Goal: Information Seeking & Learning: Check status

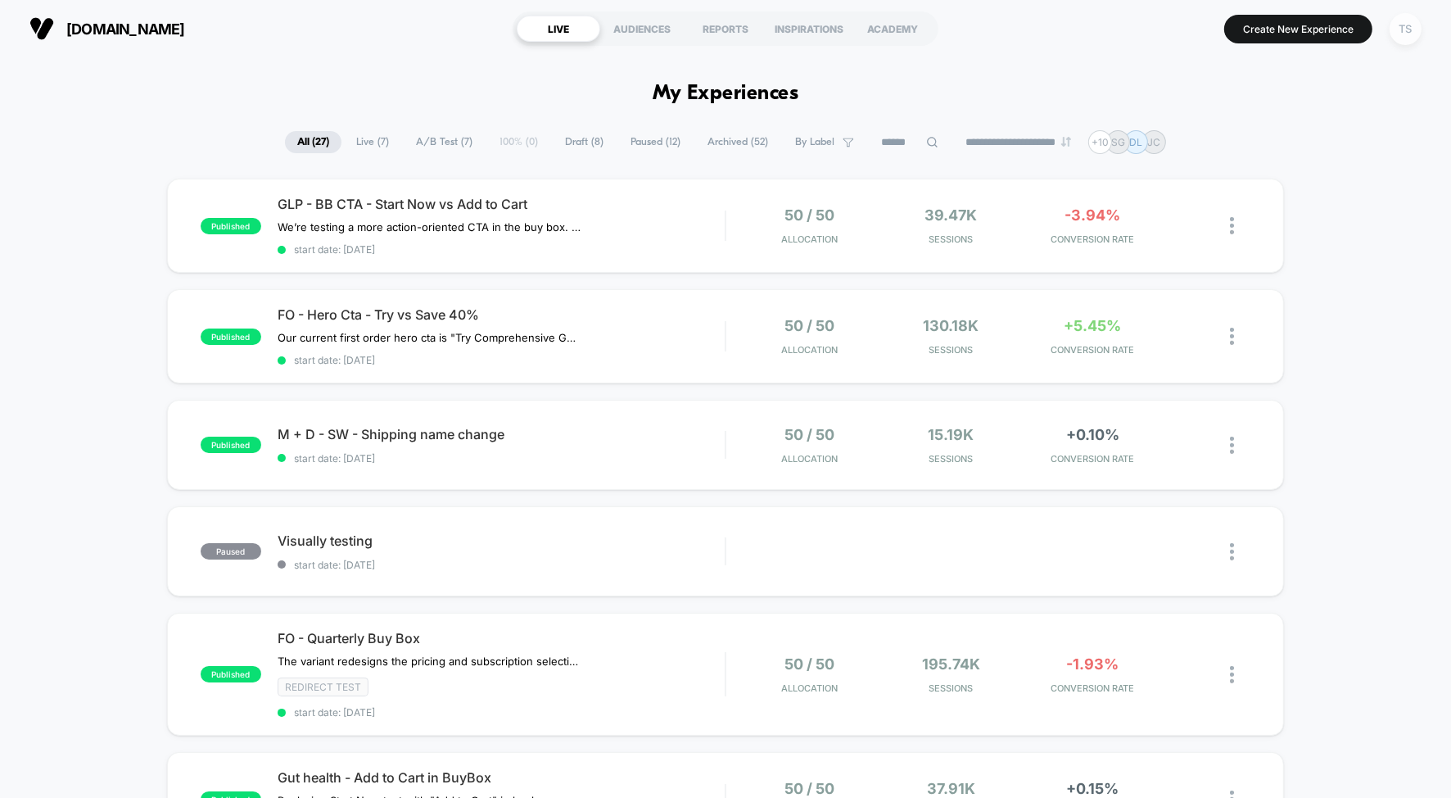
click at [1407, 24] on div "TS" at bounding box center [1406, 29] width 32 height 32
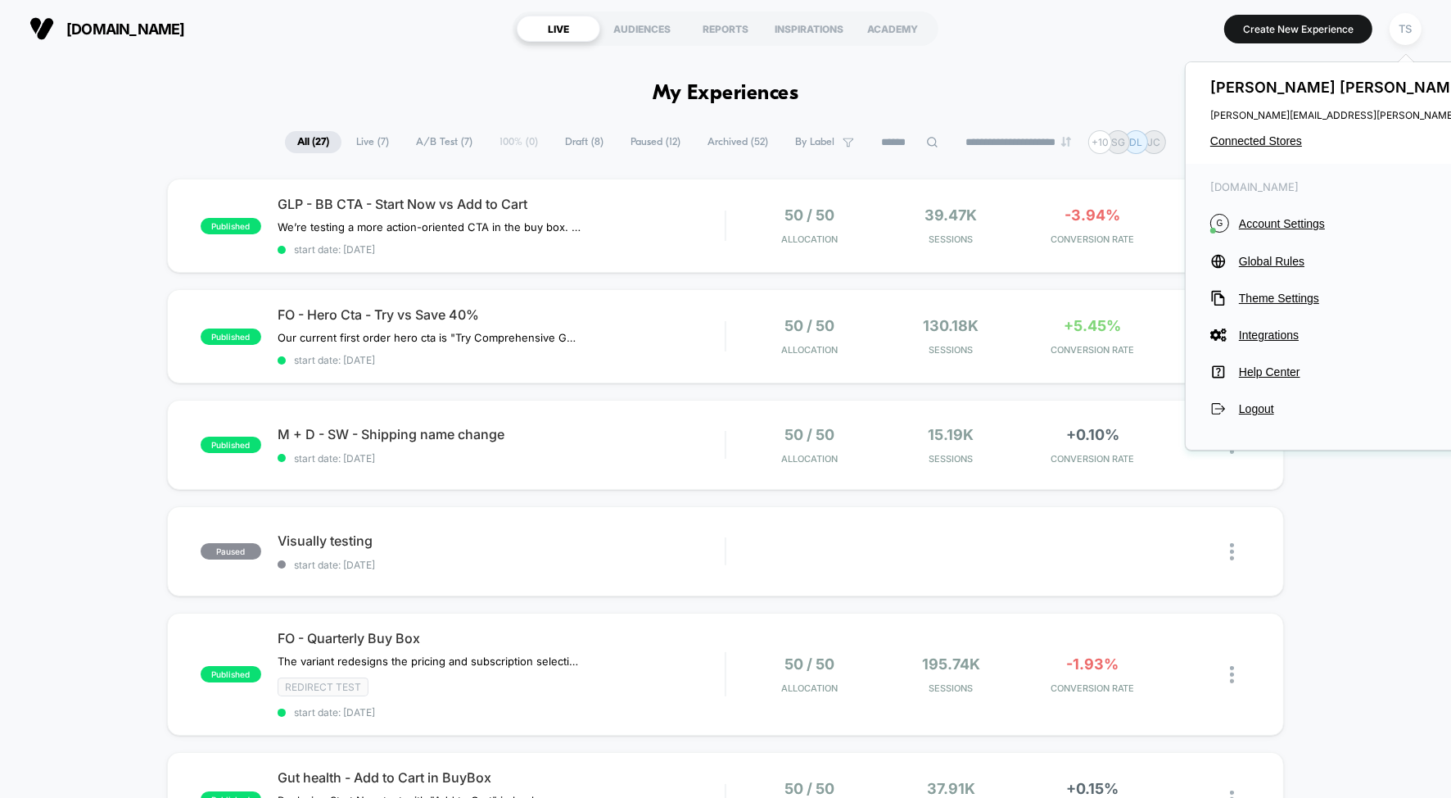
click at [1222, 151] on div "Tanner Snyder tanner.snyder@gruns.co Connected Stores" at bounding box center [1373, 113] width 374 height 102
click at [1230, 146] on span "Connected Stores" at bounding box center [1372, 140] width 325 height 13
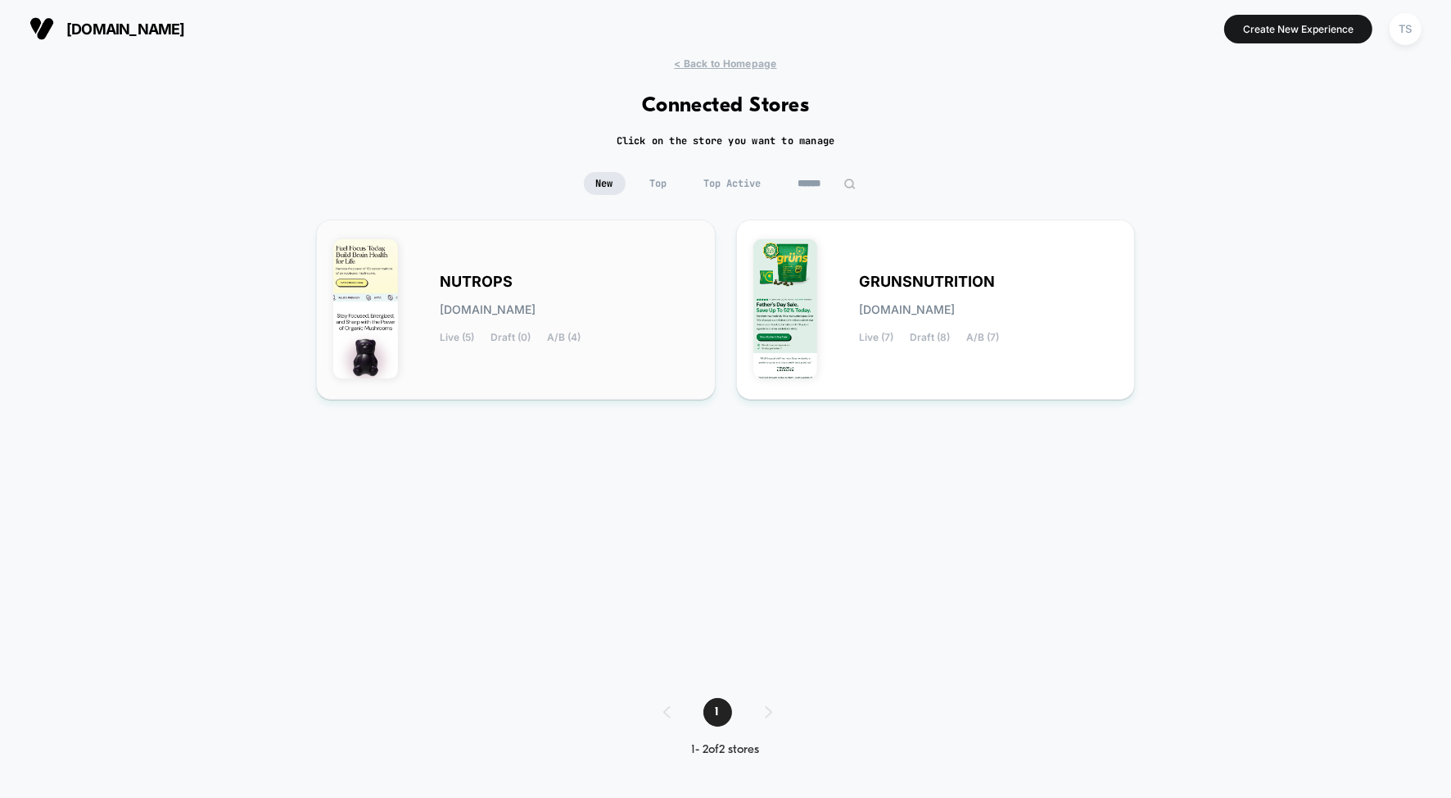
click at [528, 270] on div "NUTROPS nutrops.myshopify.com Live (5) Draft (0) A/B (4)" at bounding box center [515, 310] width 365 height 146
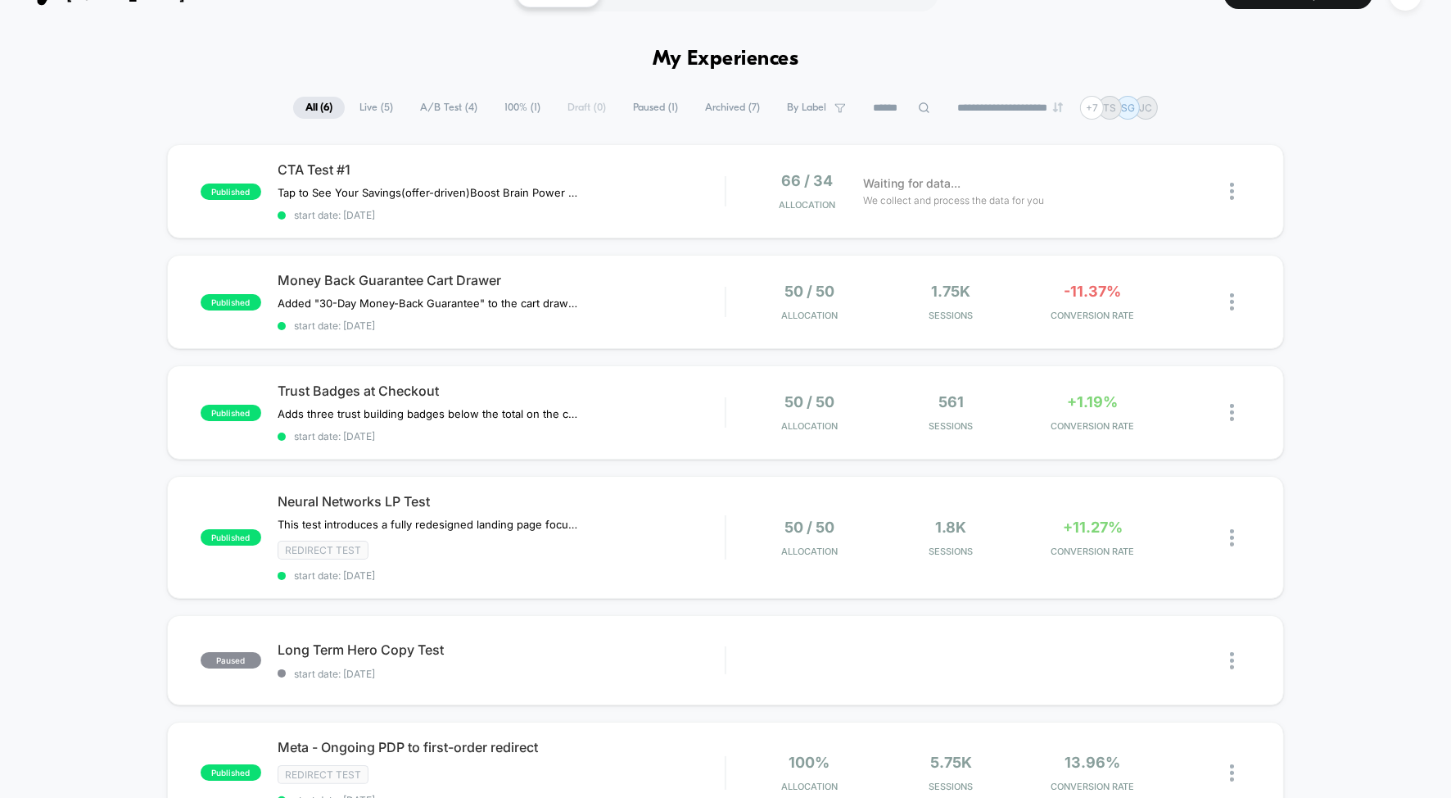
scroll to position [74, 0]
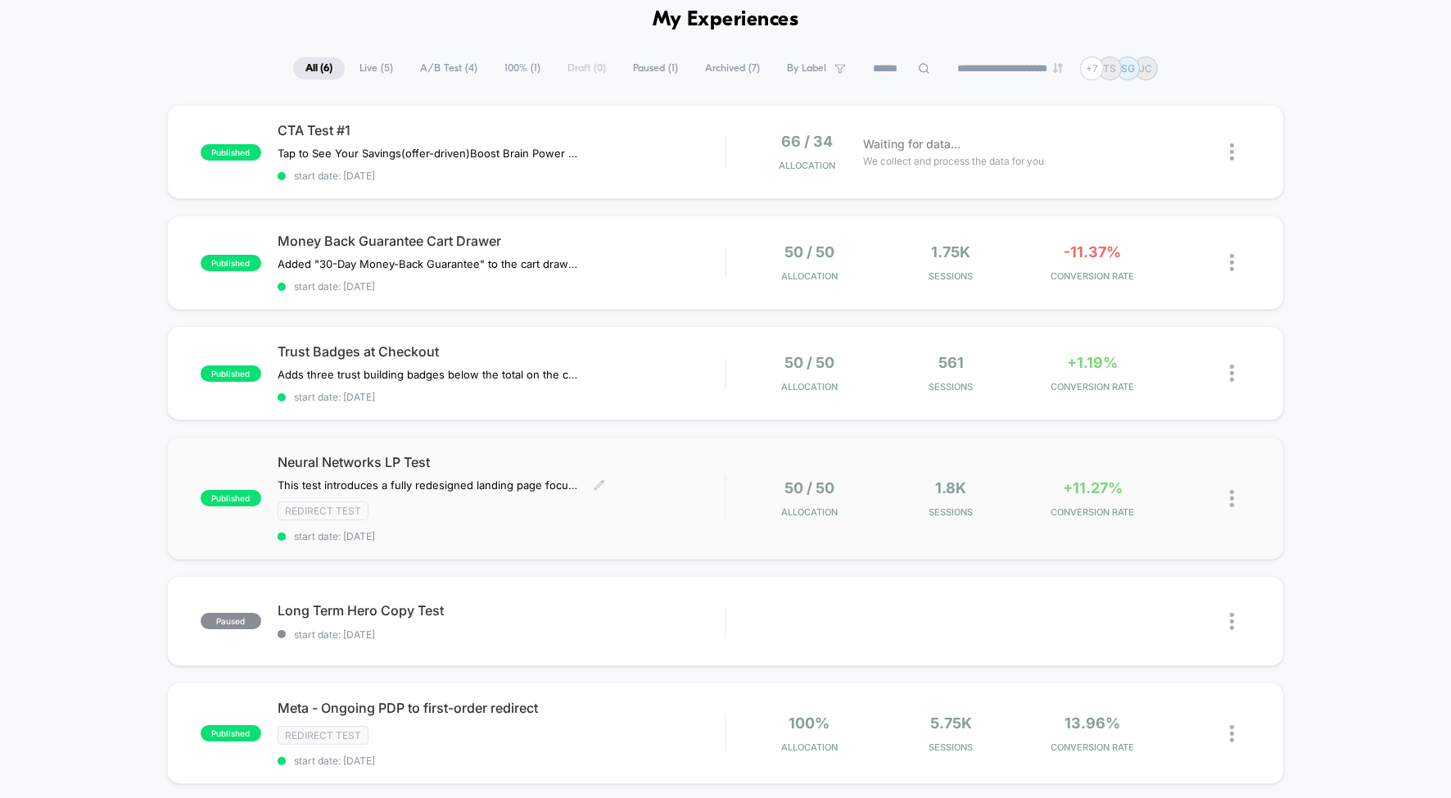
click at [554, 454] on span "Neural Networks LP Test" at bounding box center [501, 462] width 447 height 16
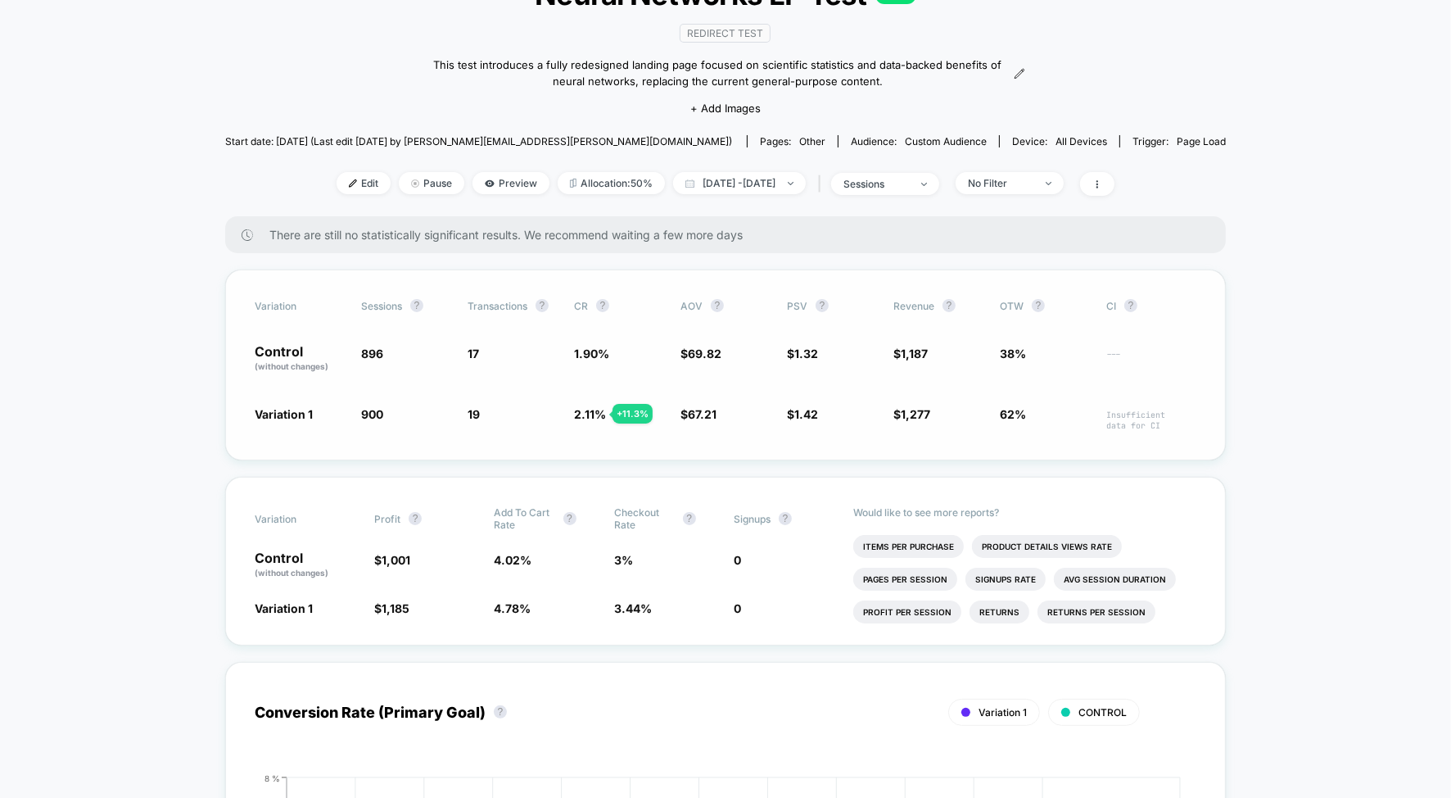
scroll to position [142, 0]
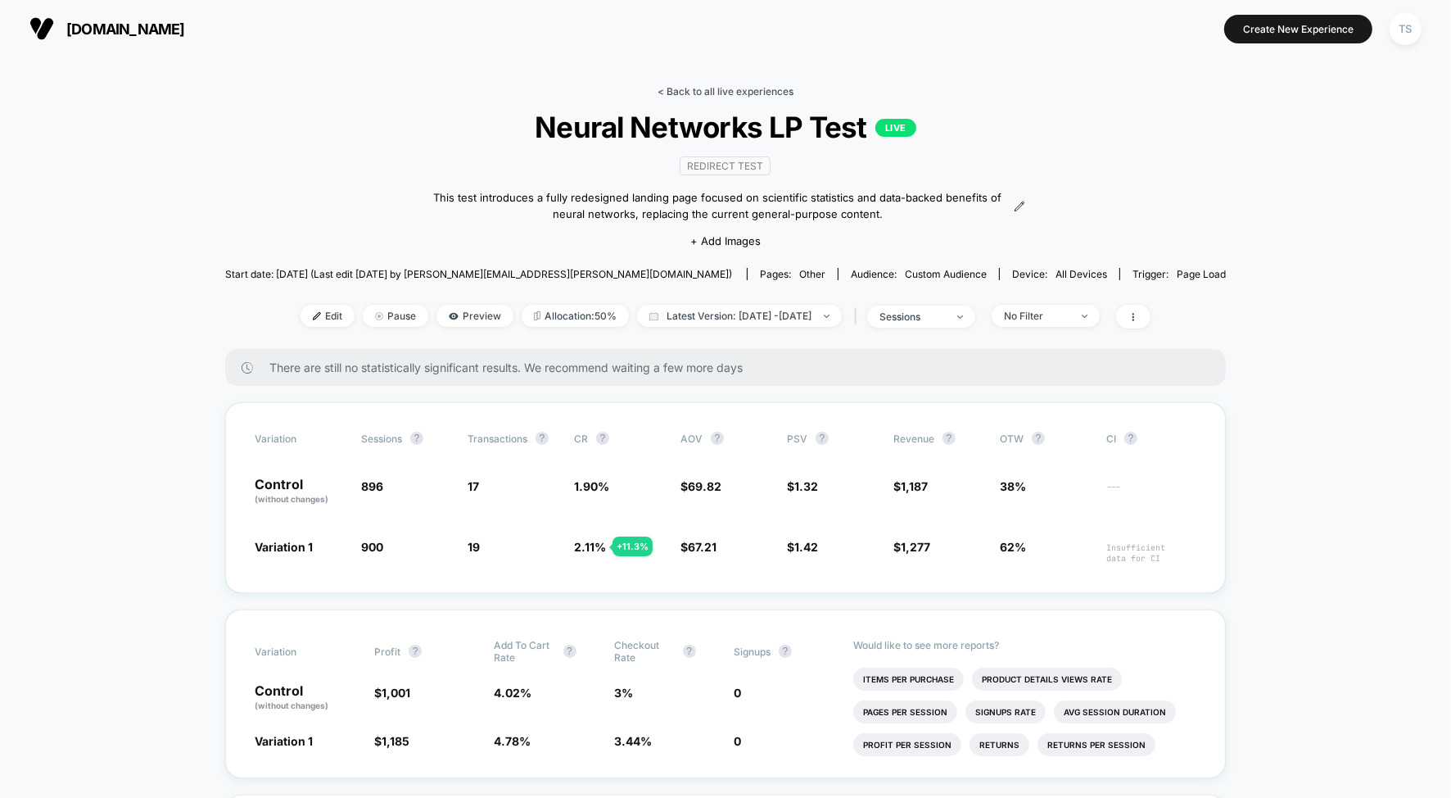
click at [713, 91] on link "< Back to all live experiences" at bounding box center [726, 91] width 136 height 12
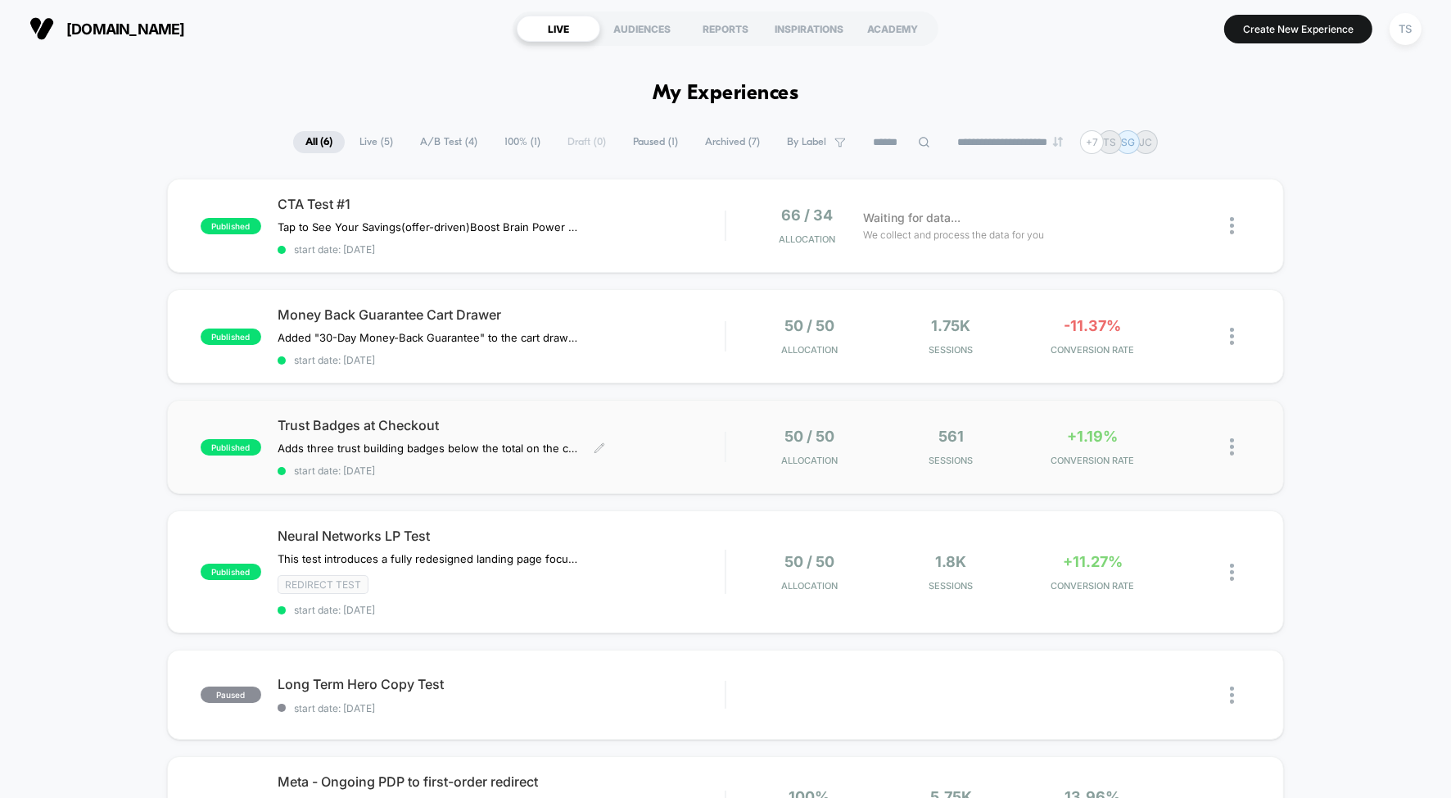
click at [631, 428] on span "Trust Badges at Checkout" at bounding box center [501, 425] width 447 height 16
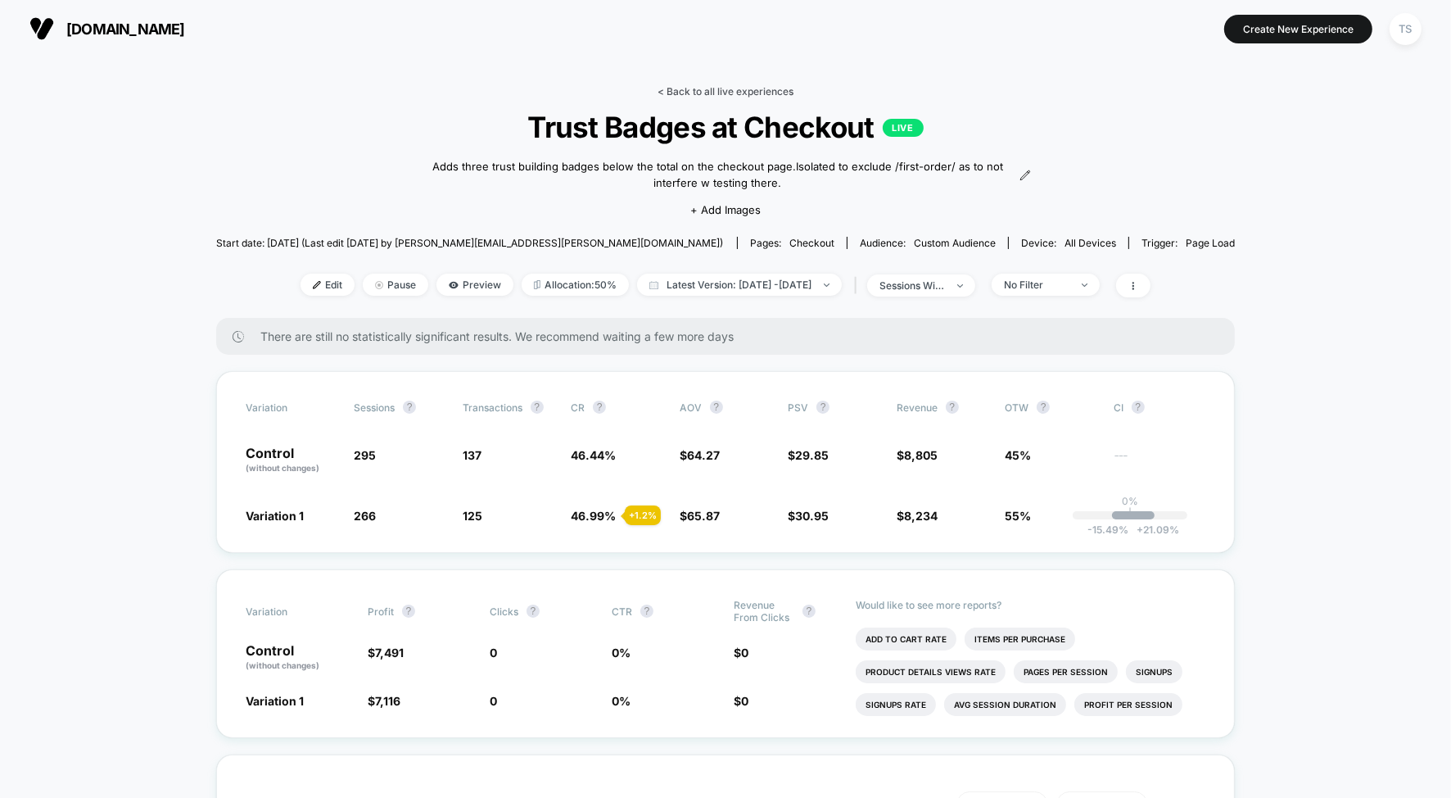
click at [690, 89] on link "< Back to all live experiences" at bounding box center [726, 91] width 136 height 12
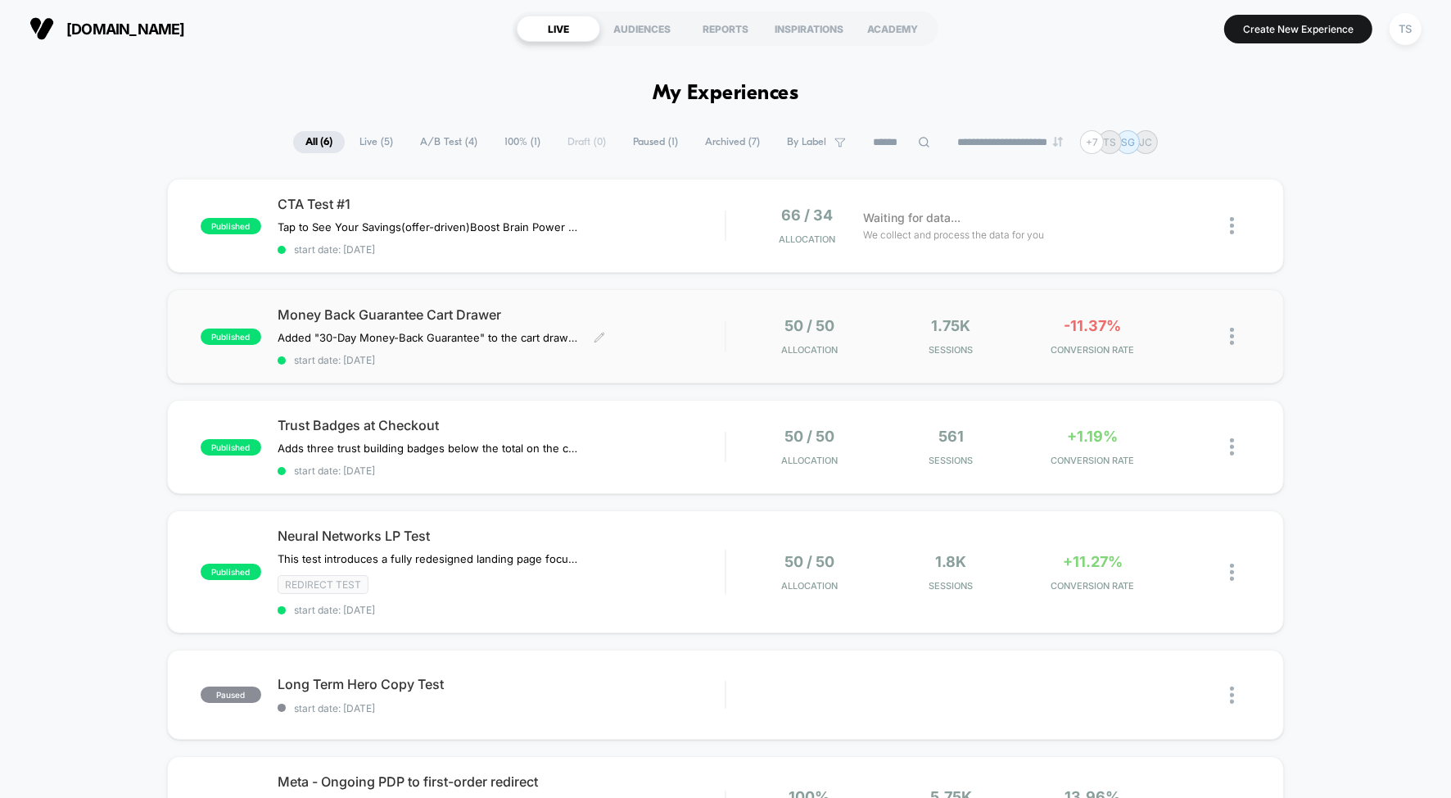
click at [617, 306] on span "Money Back Guarantee Cart Drawer" at bounding box center [501, 314] width 447 height 16
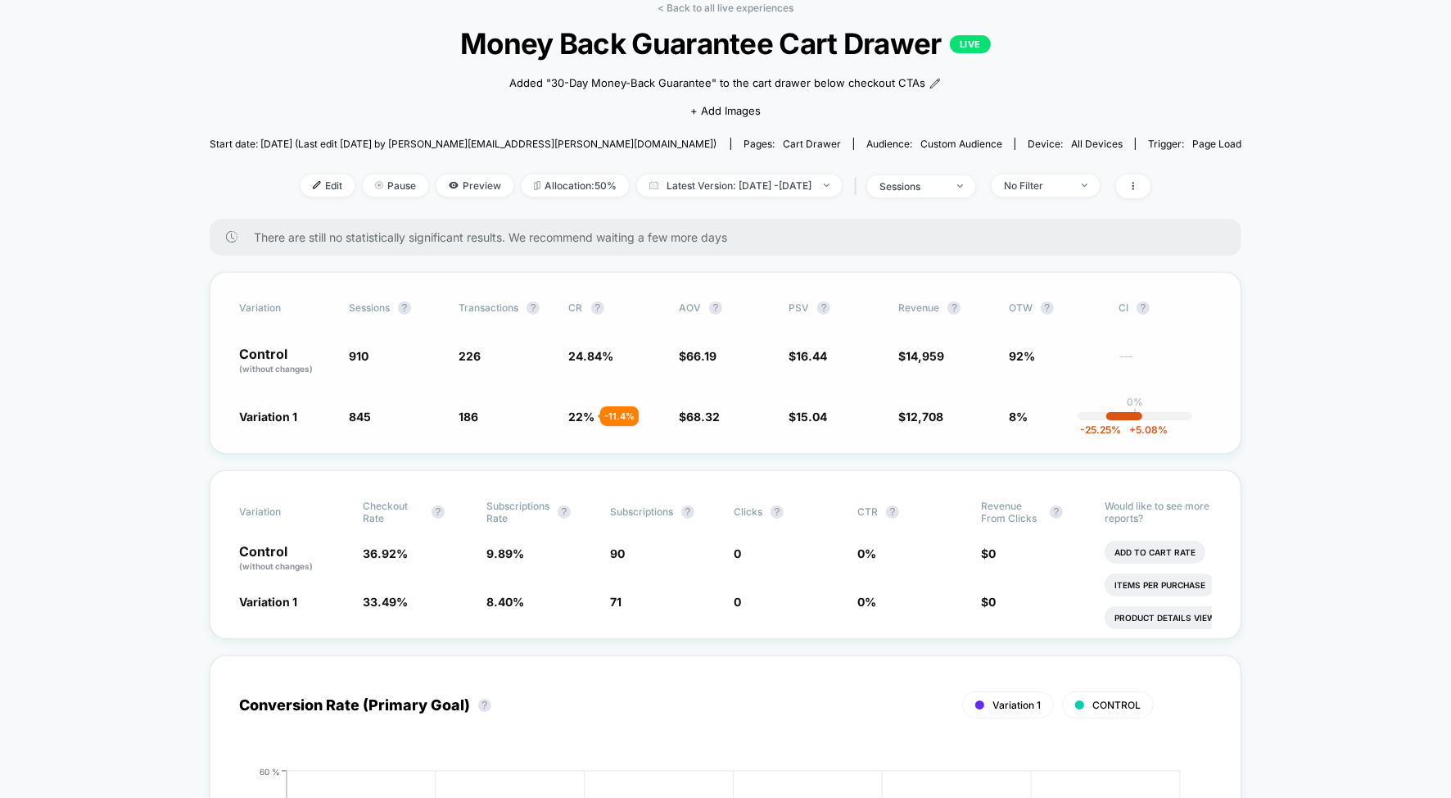
scroll to position [80, 0]
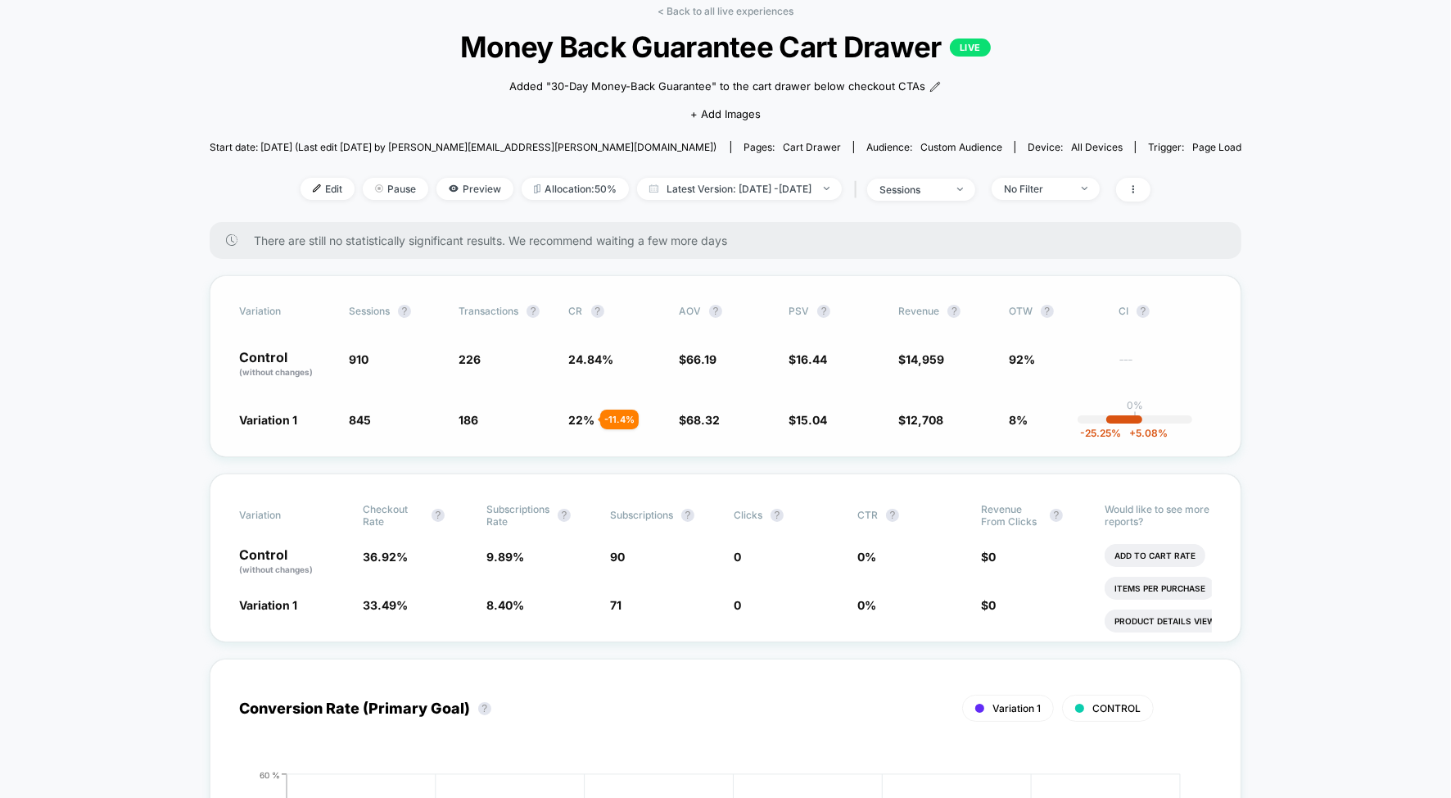
click at [732, 425] on span "$ 68.32 + 3.2 %" at bounding box center [725, 419] width 93 height 16
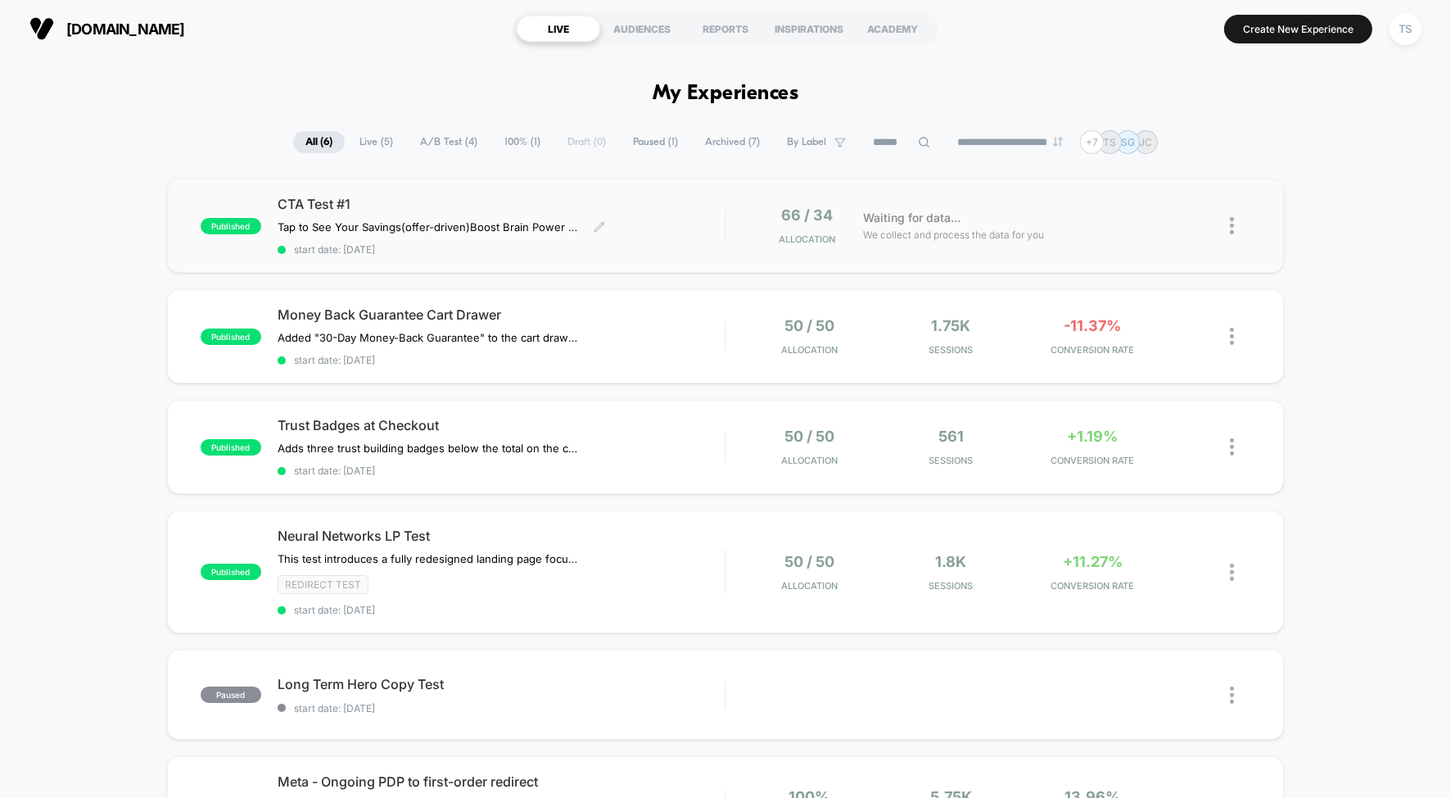
click at [346, 202] on span "CTA Test #1" at bounding box center [501, 204] width 447 height 16
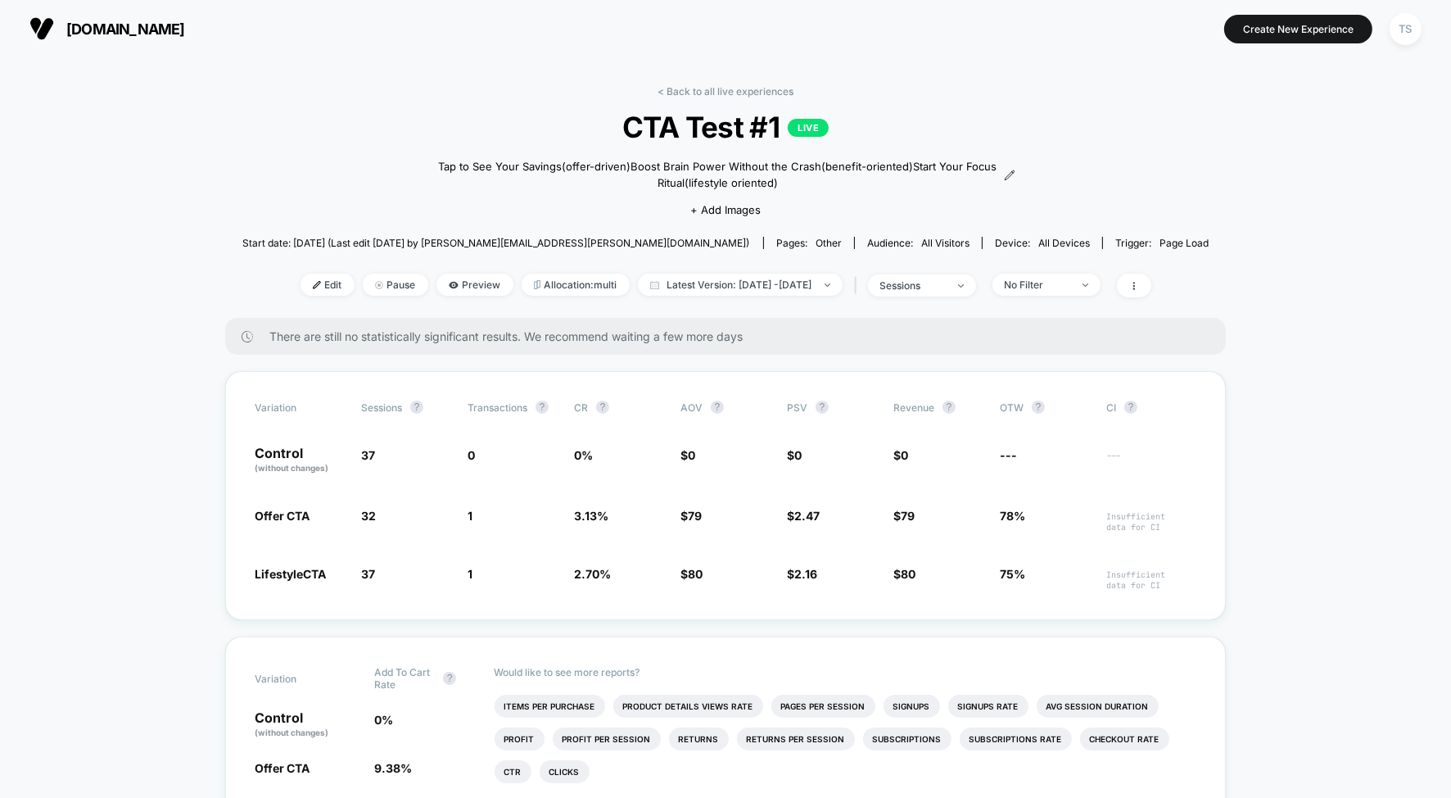
click at [698, 89] on link "< Back to all live experiences" at bounding box center [726, 91] width 136 height 12
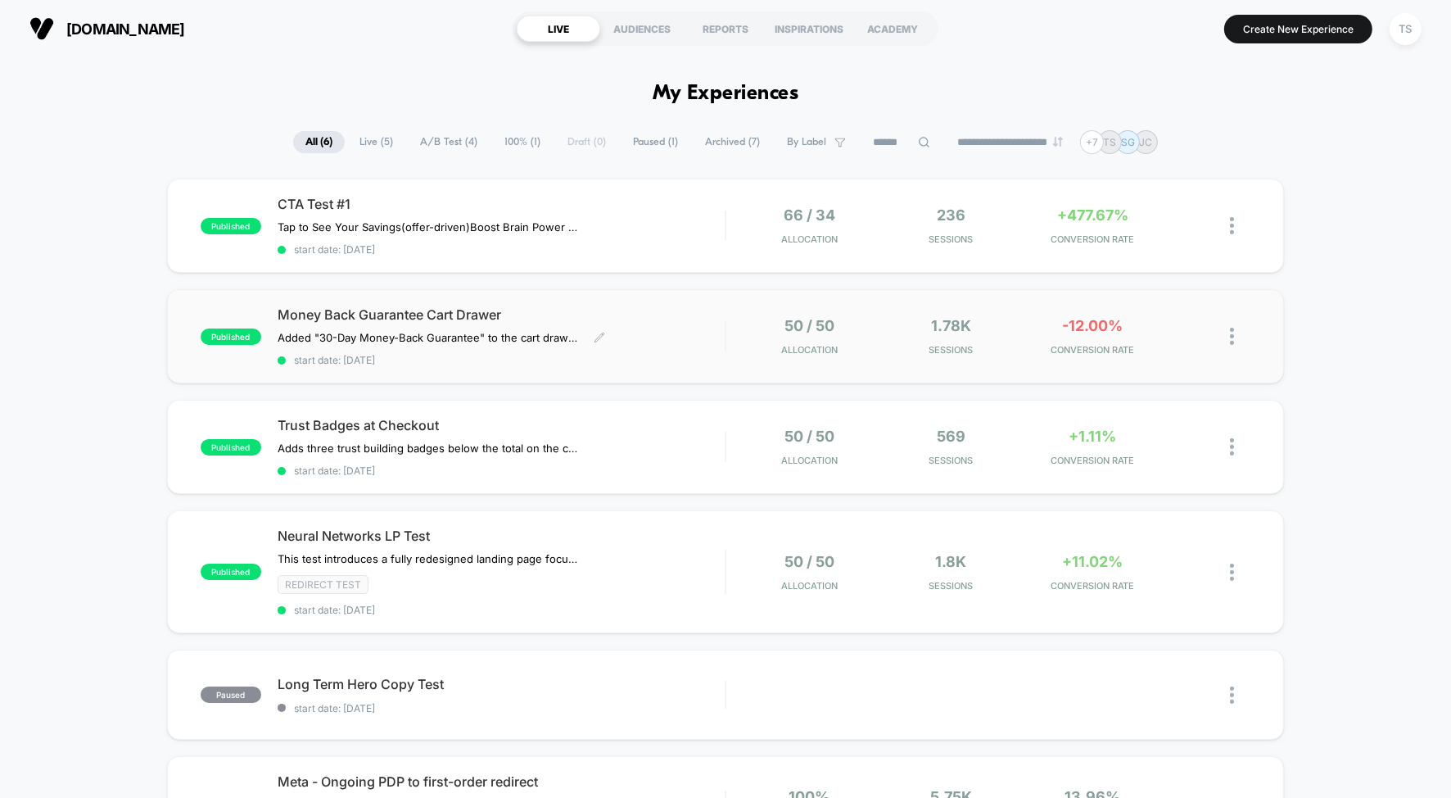
click at [593, 310] on span "Money Back Guarantee Cart Drawer" at bounding box center [501, 314] width 447 height 16
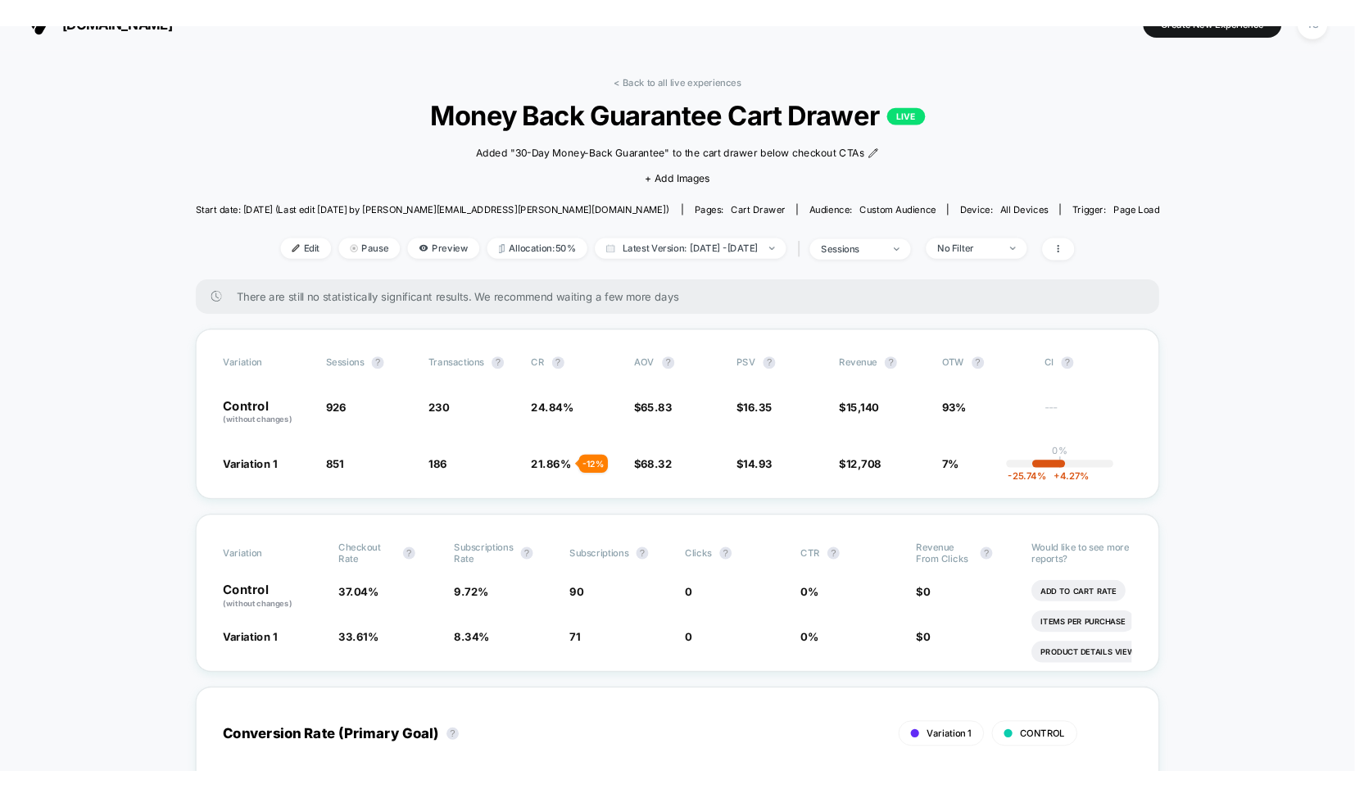
scroll to position [31, 0]
